Goal: Check status: Check status

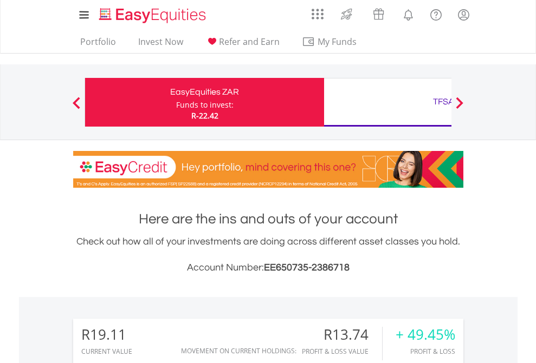
scroll to position [104, 170]
click at [176, 102] on div "Funds to invest:" at bounding box center [204, 105] width 57 height 11
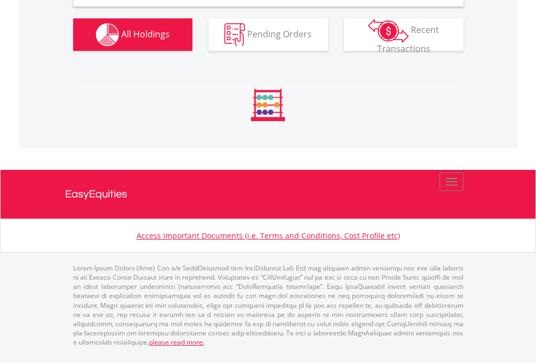
scroll to position [1047, 0]
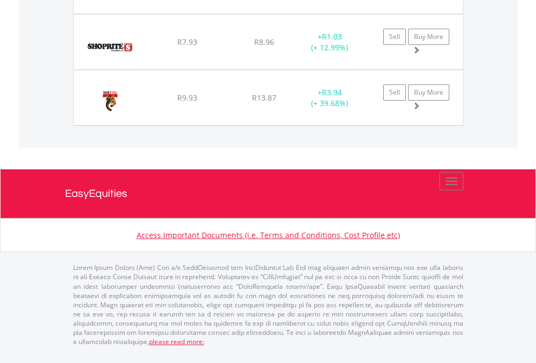
scroll to position [78, 0]
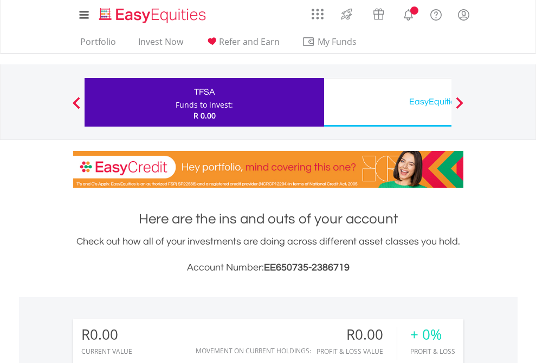
scroll to position [104, 170]
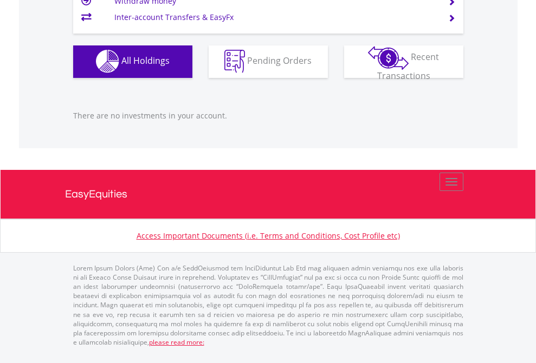
scroll to position [1072, 0]
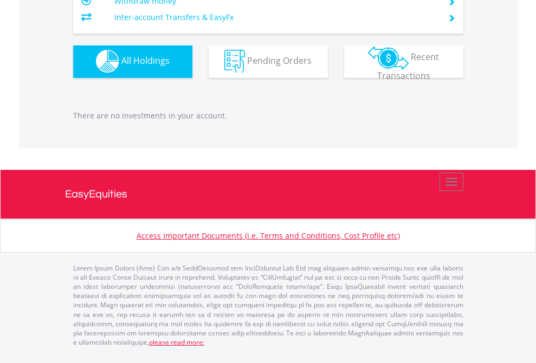
scroll to position [104, 170]
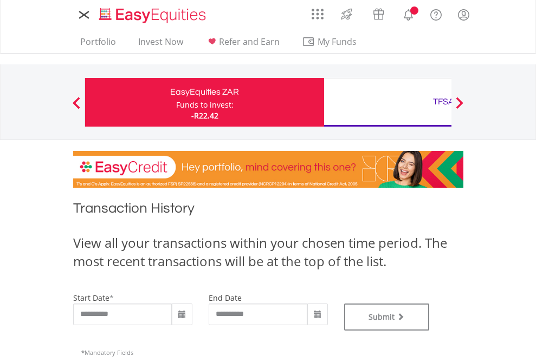
type input "**********"
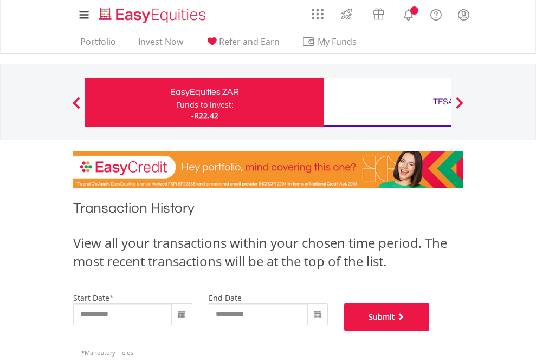
click at [429, 331] on button "Submit" at bounding box center [387, 317] width 86 height 27
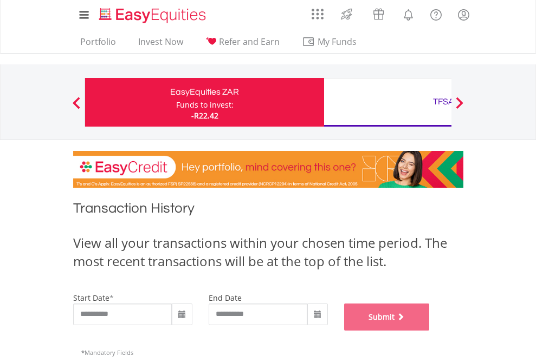
scroll to position [439, 0]
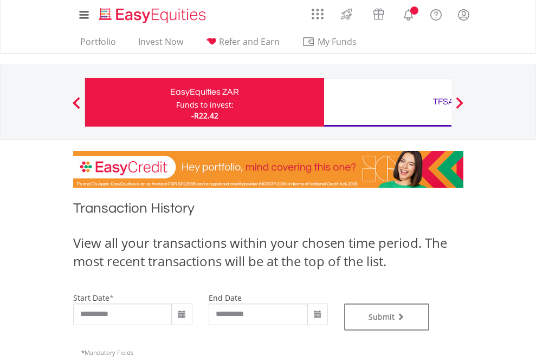
click at [387, 102] on div "TFSA" at bounding box center [443, 101] width 226 height 15
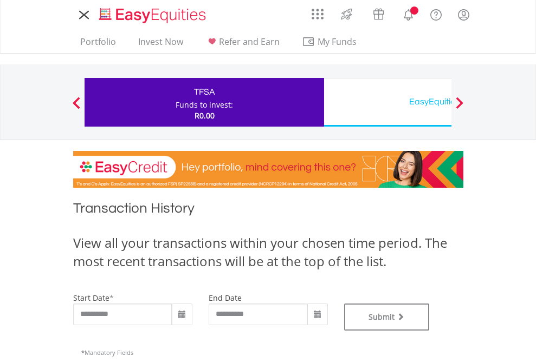
type input "**********"
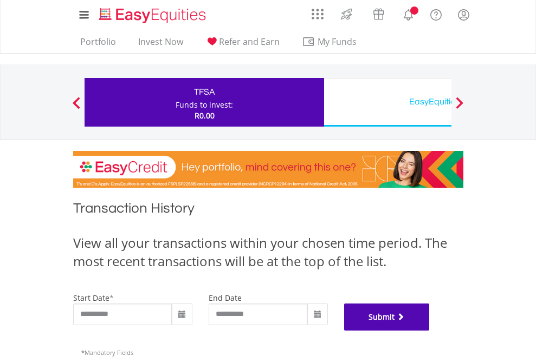
click at [429, 331] on button "Submit" at bounding box center [387, 317] width 86 height 27
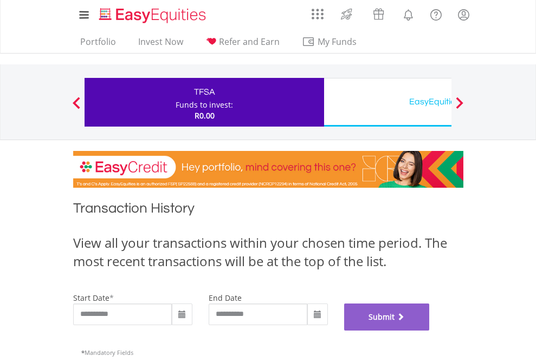
scroll to position [439, 0]
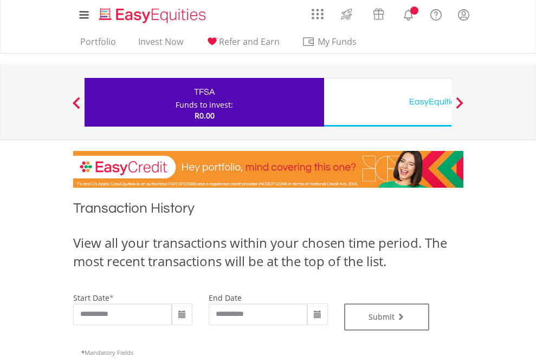
click at [387, 102] on div "EasyEquities USD" at bounding box center [443, 101] width 226 height 15
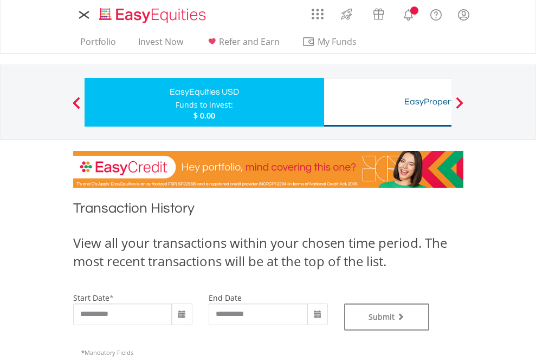
type input "**********"
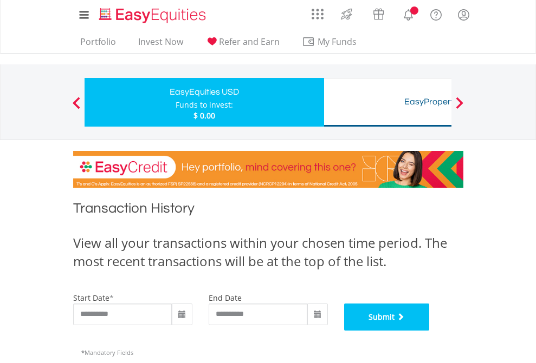
click at [429, 331] on button "Submit" at bounding box center [387, 317] width 86 height 27
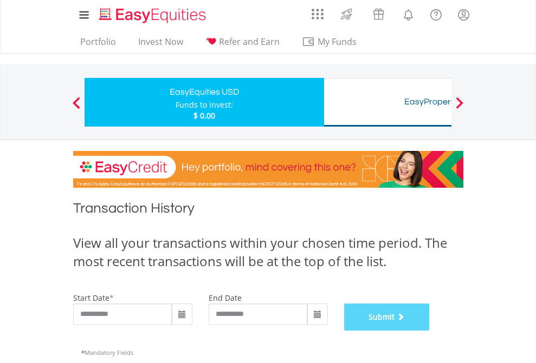
scroll to position [439, 0]
